Goal: Transaction & Acquisition: Purchase product/service

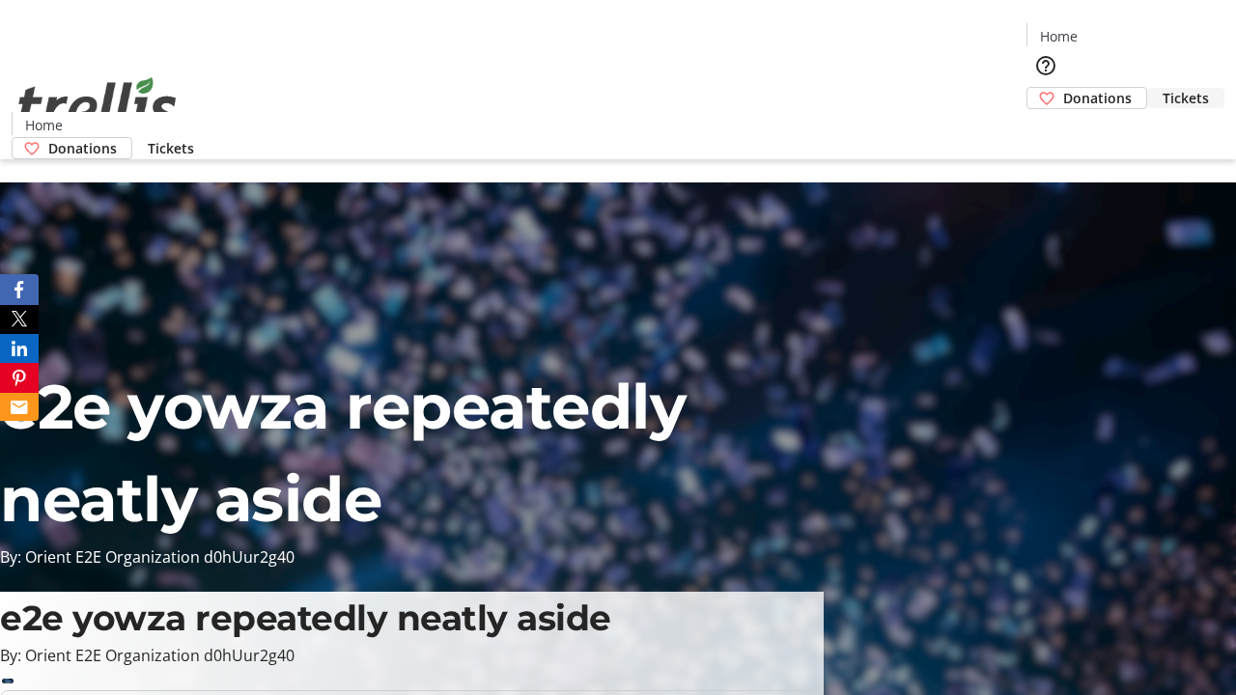
click at [1162, 88] on span "Tickets" at bounding box center [1185, 98] width 46 height 20
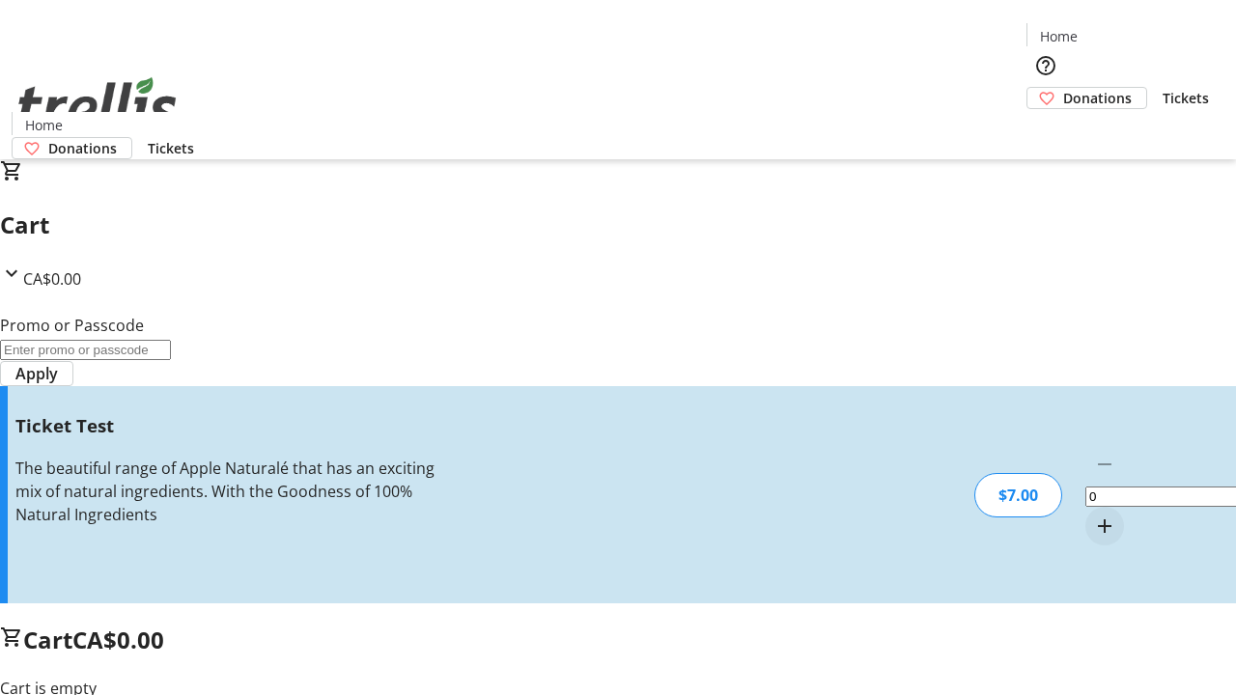
click at [1093, 515] on mat-icon "Increment by one" at bounding box center [1104, 526] width 23 height 23
type input "1"
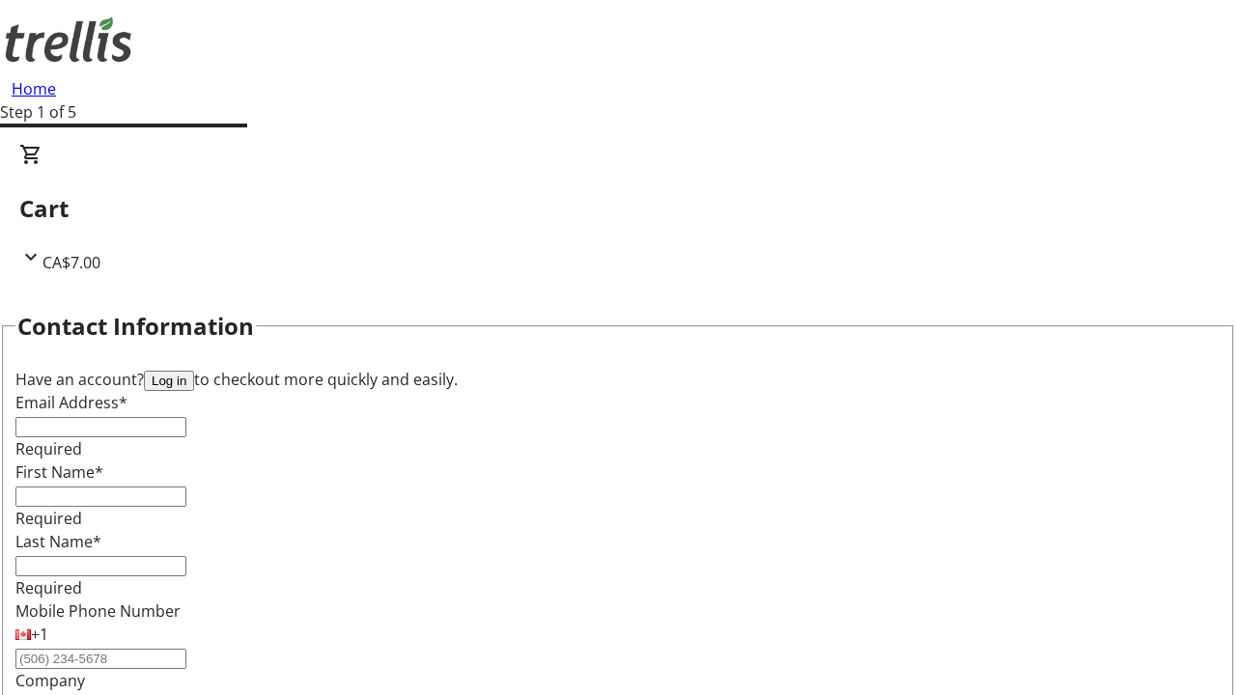
click at [194, 371] on button "Log in" at bounding box center [169, 381] width 50 height 20
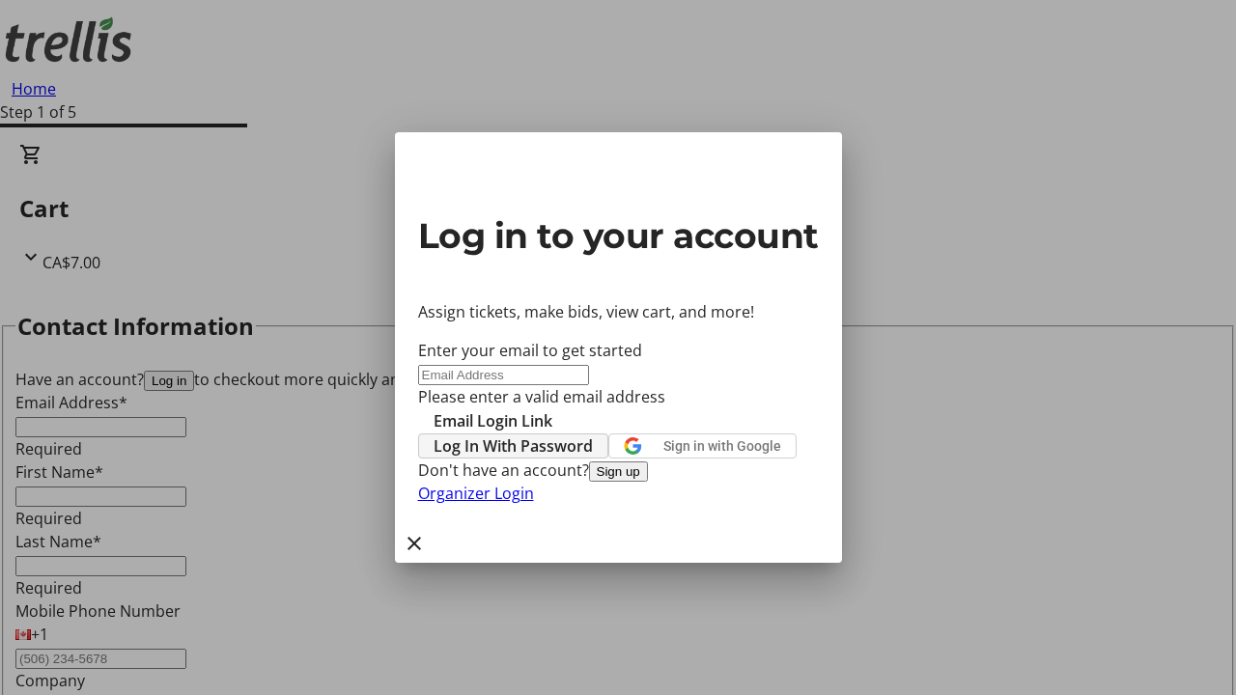
click at [593, 434] on span "Log In With Password" at bounding box center [512, 445] width 159 height 23
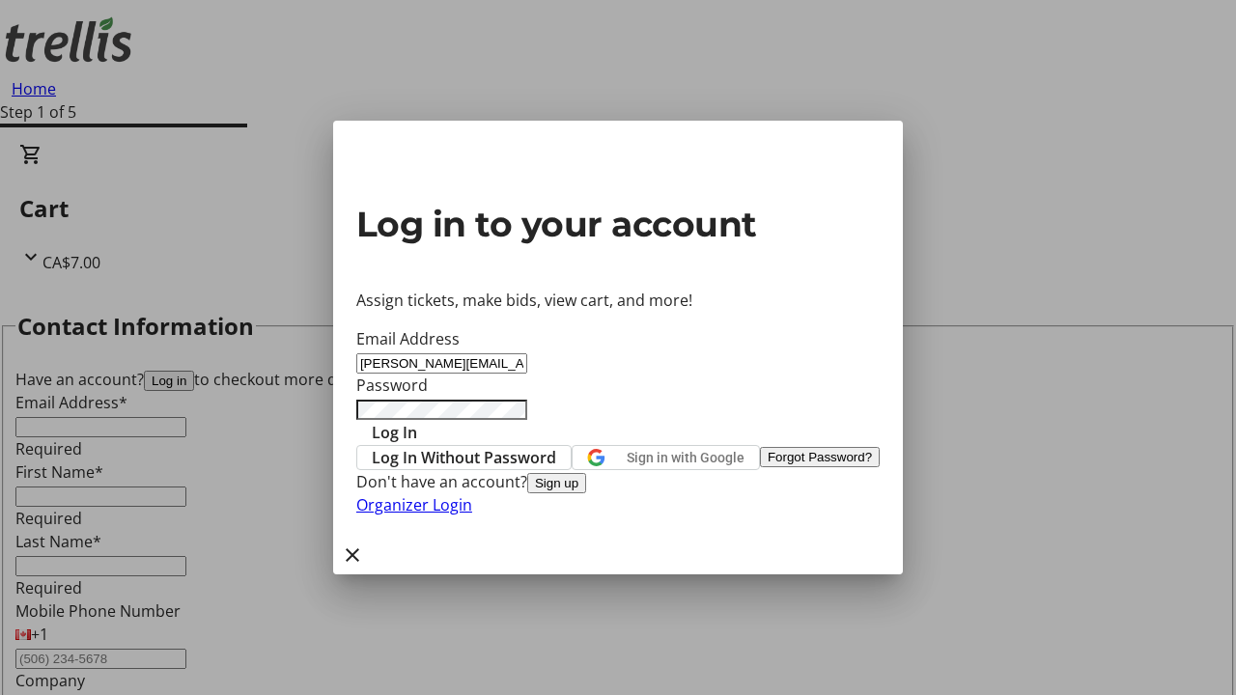
type input "[PERSON_NAME][EMAIL_ADDRESS][DOMAIN_NAME]"
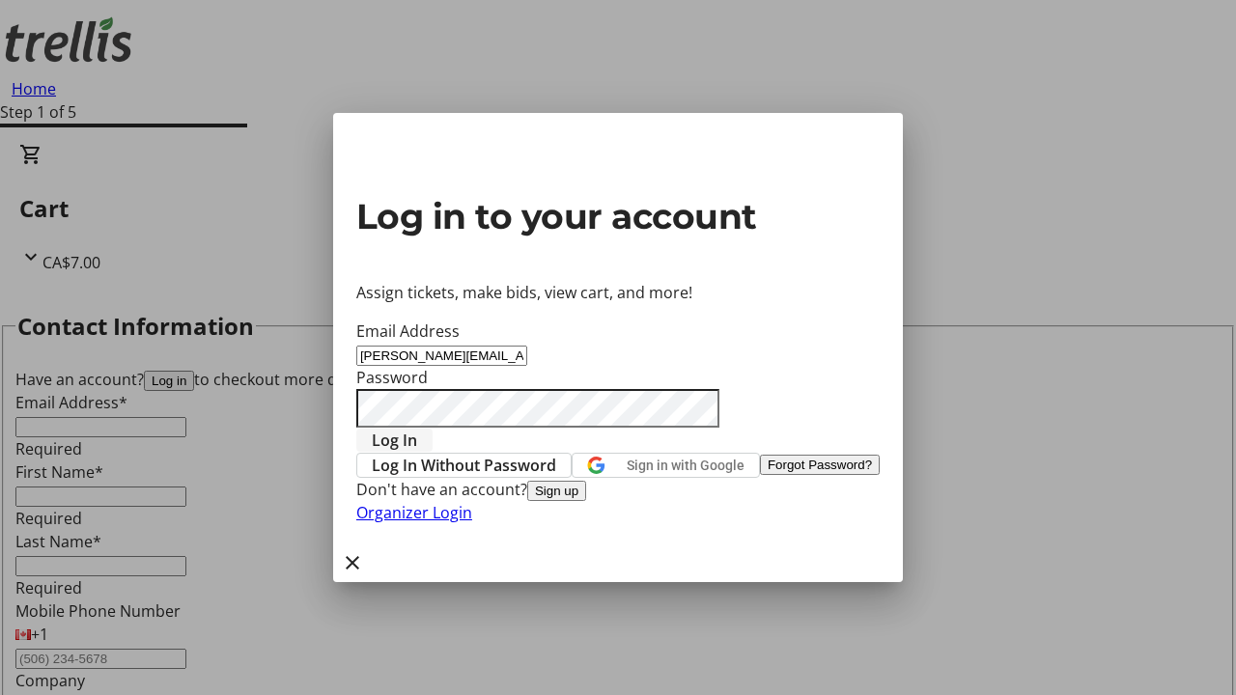
click at [417, 429] on span "Log In" at bounding box center [394, 440] width 45 height 23
